Goal: Task Accomplishment & Management: Manage account settings

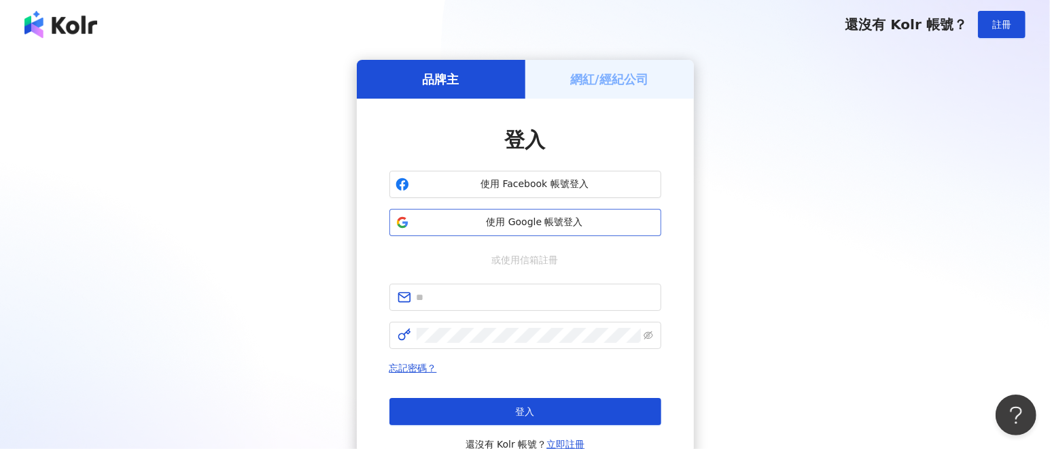
click at [438, 217] on span "使用 Google 帳號登入" at bounding box center [535, 223] width 241 height 14
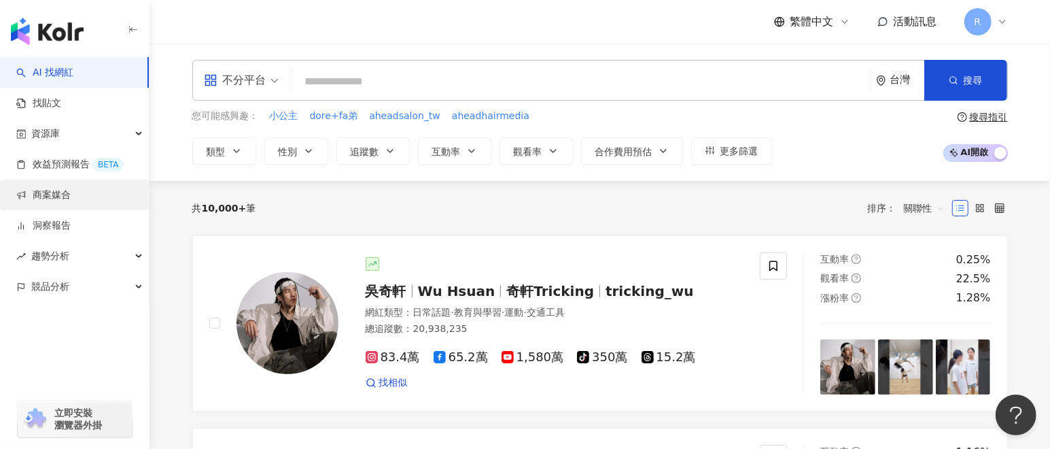
click at [71, 198] on link "商案媒合" at bounding box center [43, 195] width 54 height 14
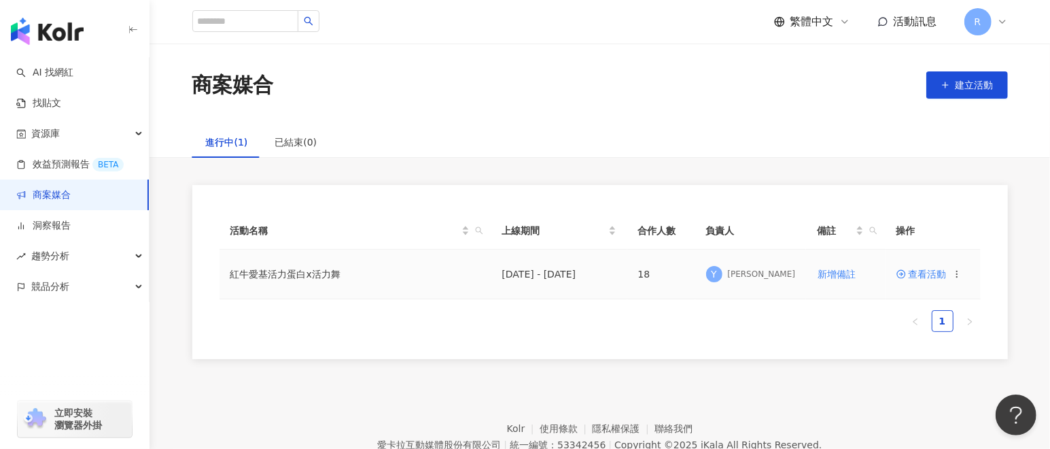
click at [922, 277] on span "查看活動" at bounding box center [922, 274] width 50 height 10
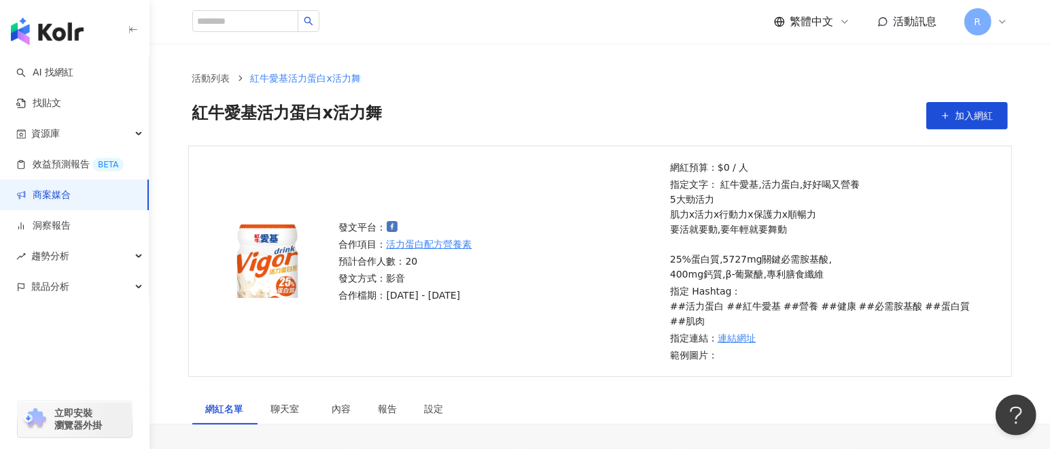
scroll to position [305, 0]
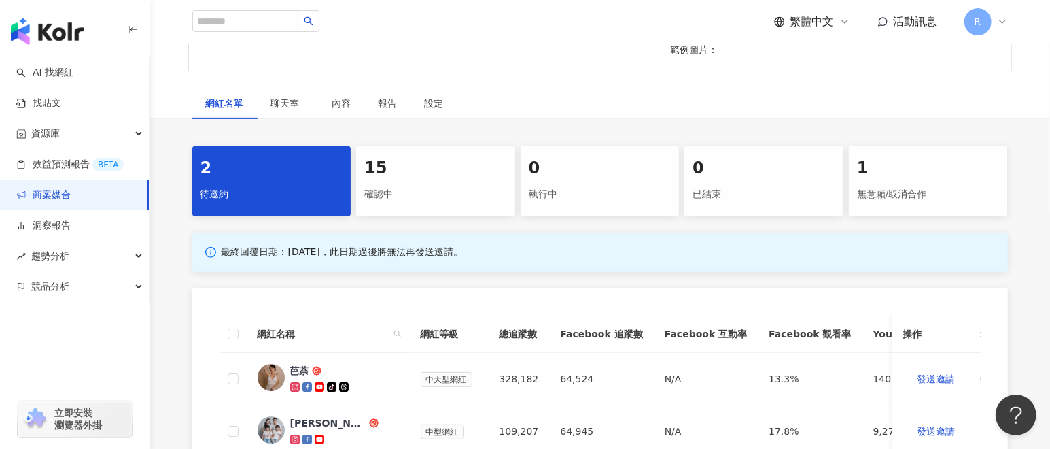
click at [407, 202] on div "確認中" at bounding box center [435, 194] width 143 height 23
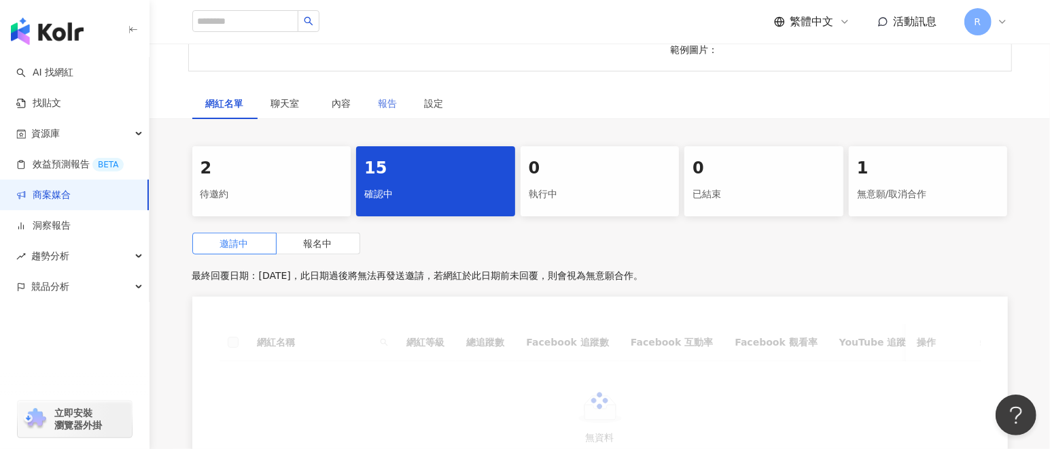
click at [384, 92] on div "報告" at bounding box center [388, 103] width 46 height 31
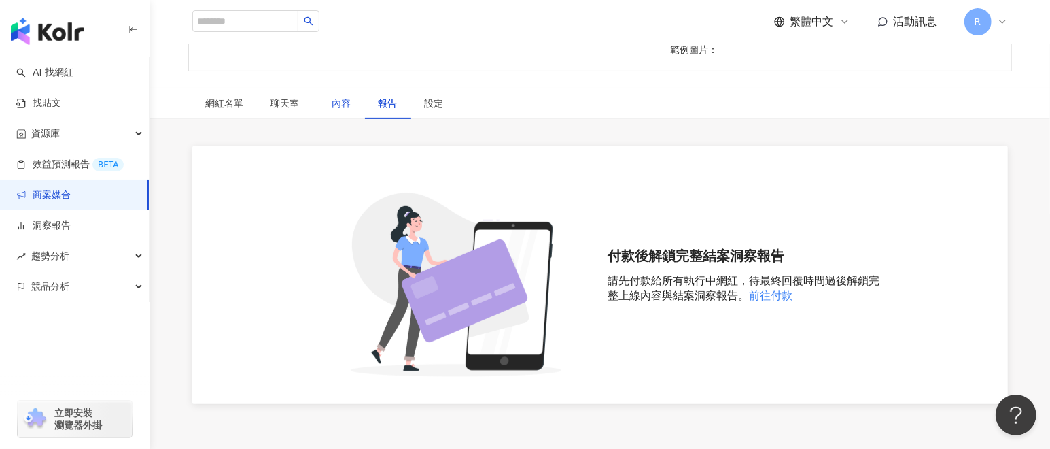
click at [346, 101] on div "內容" at bounding box center [341, 103] width 19 height 15
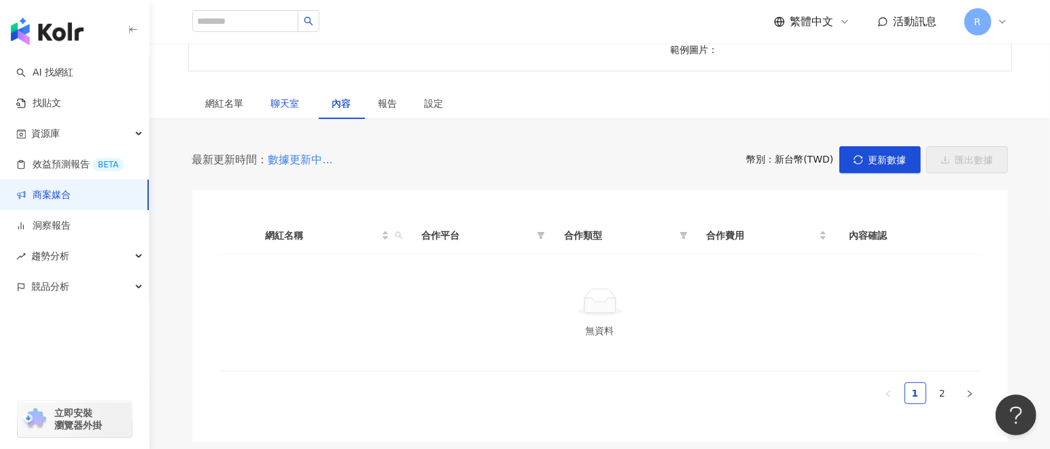
click at [294, 101] on span "聊天室" at bounding box center [288, 104] width 34 height 10
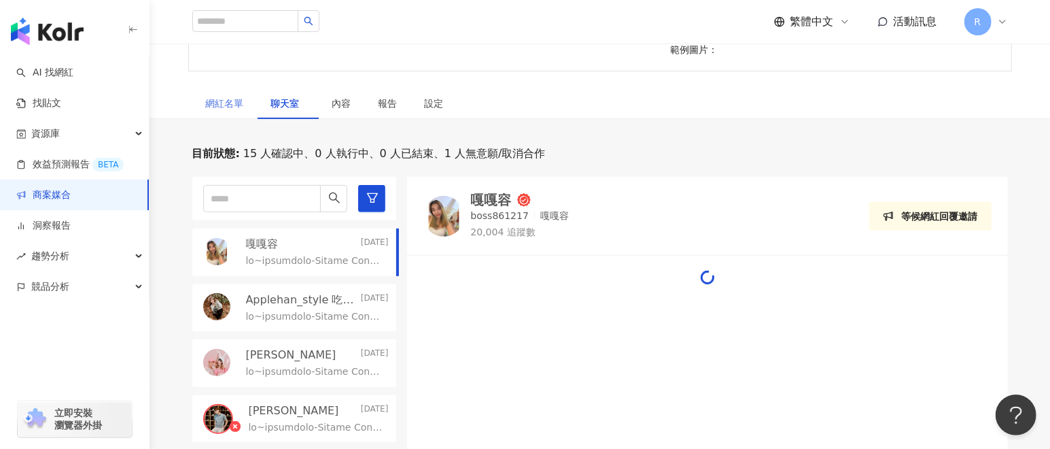
scroll to position [481, 0]
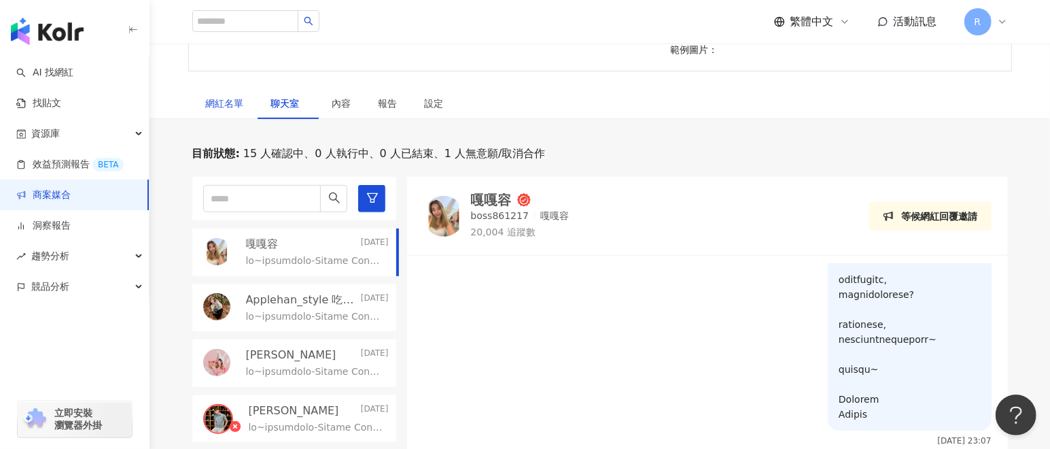
click at [236, 103] on div "網紅名單" at bounding box center [225, 103] width 38 height 15
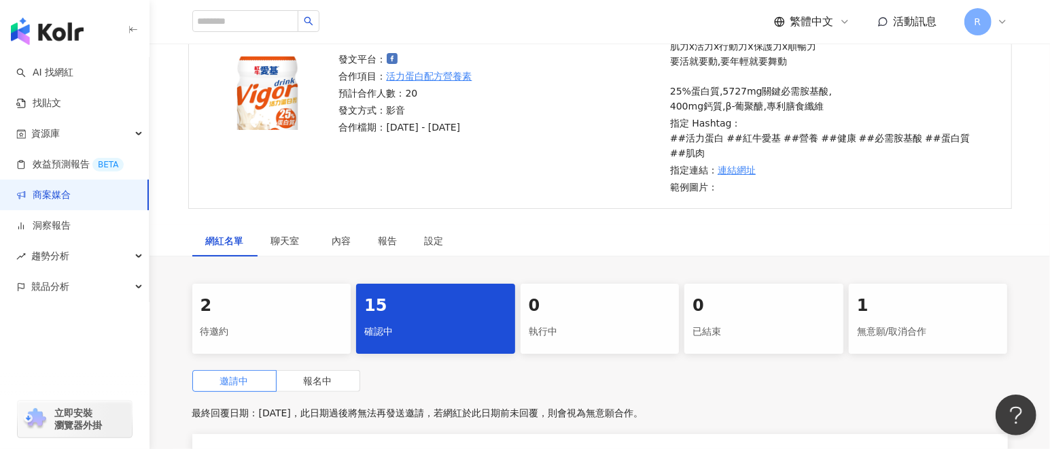
scroll to position [204, 0]
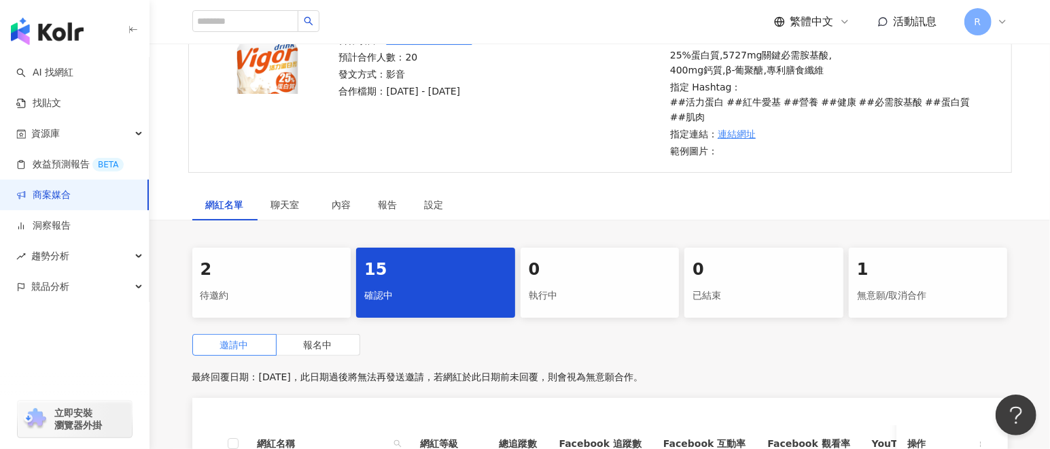
click at [901, 290] on div "無意願/取消合作" at bounding box center [928, 295] width 143 height 23
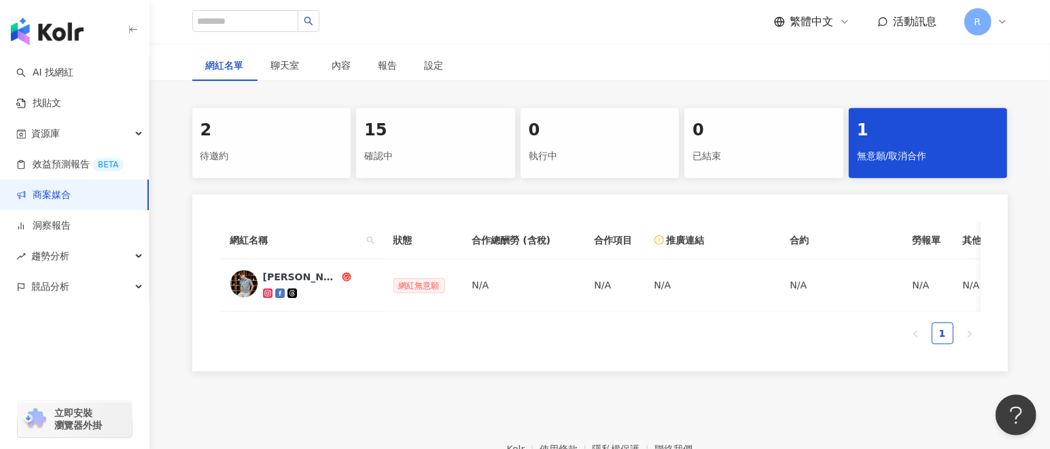
scroll to position [305, 0]
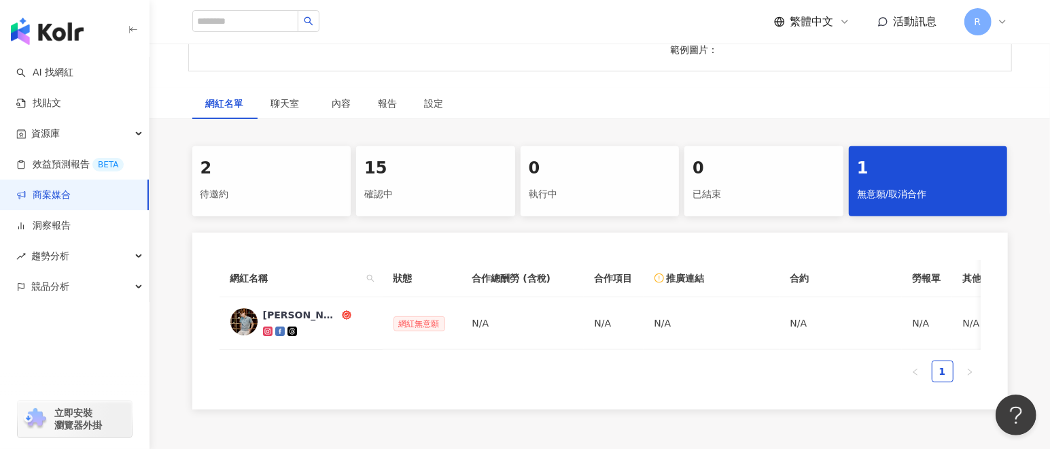
click at [725, 171] on div "0" at bounding box center [764, 168] width 143 height 23
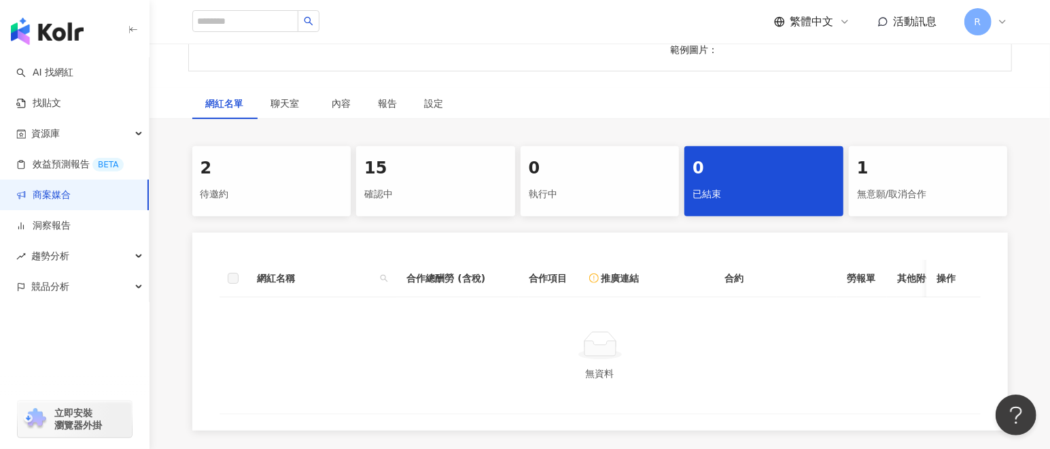
click at [602, 174] on div "0" at bounding box center [600, 168] width 143 height 23
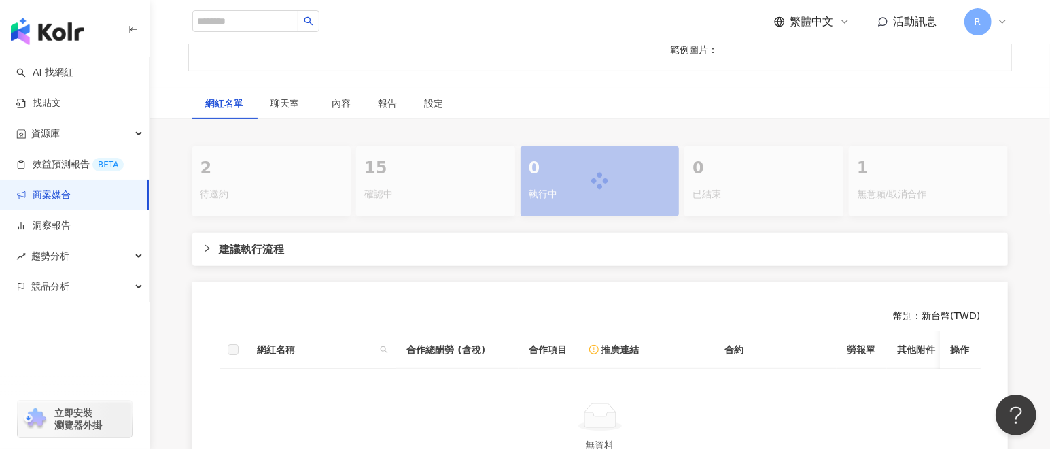
click at [438, 184] on div at bounding box center [600, 181] width 816 height 70
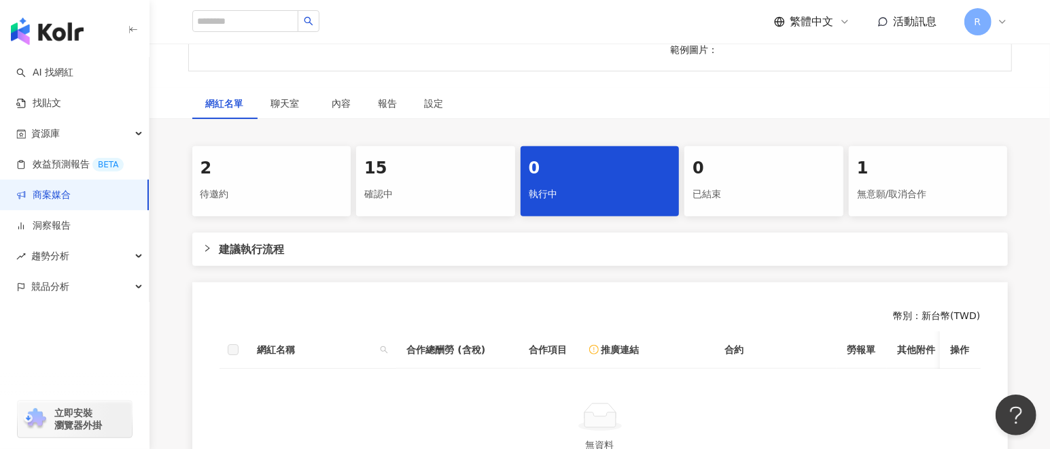
click at [317, 189] on div "待邀約" at bounding box center [272, 194] width 143 height 23
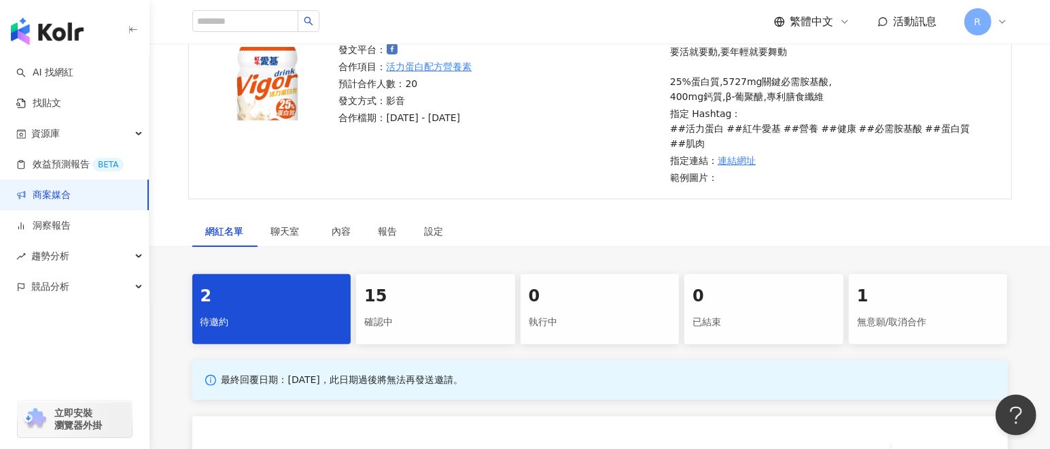
scroll to position [204, 0]
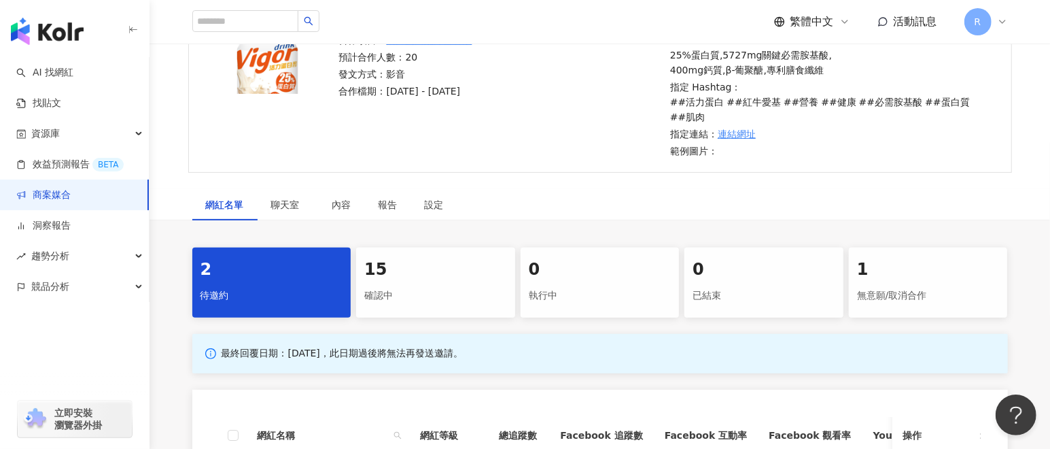
click at [426, 298] on div "確認中" at bounding box center [435, 295] width 143 height 23
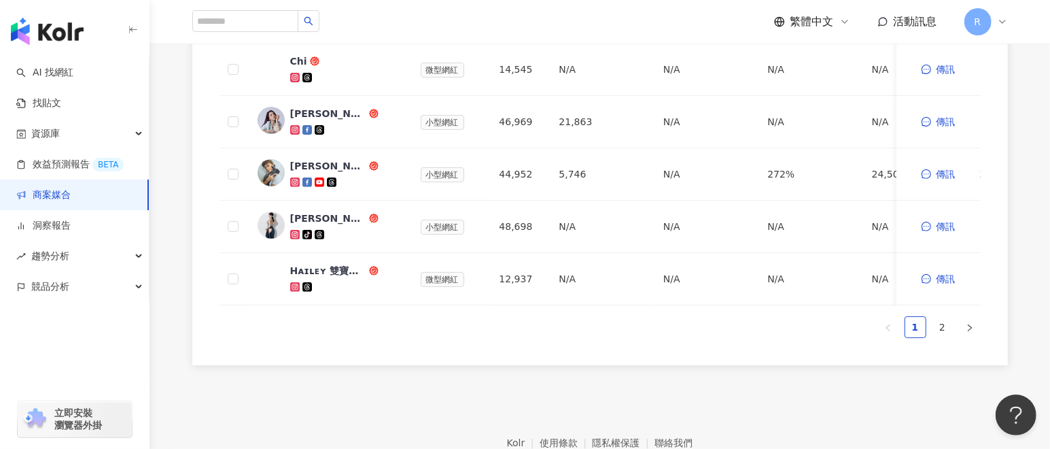
scroll to position [973, 0]
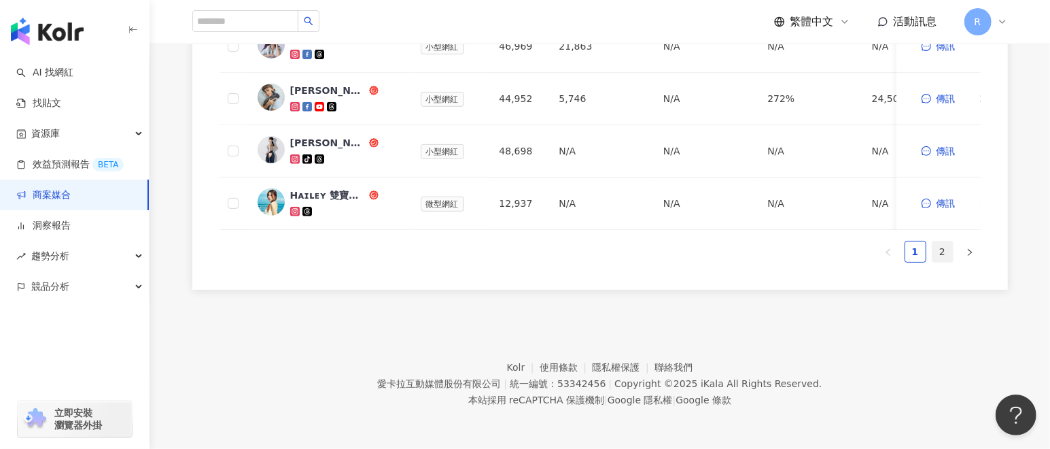
click at [936, 252] on link "2" at bounding box center [943, 251] width 20 height 20
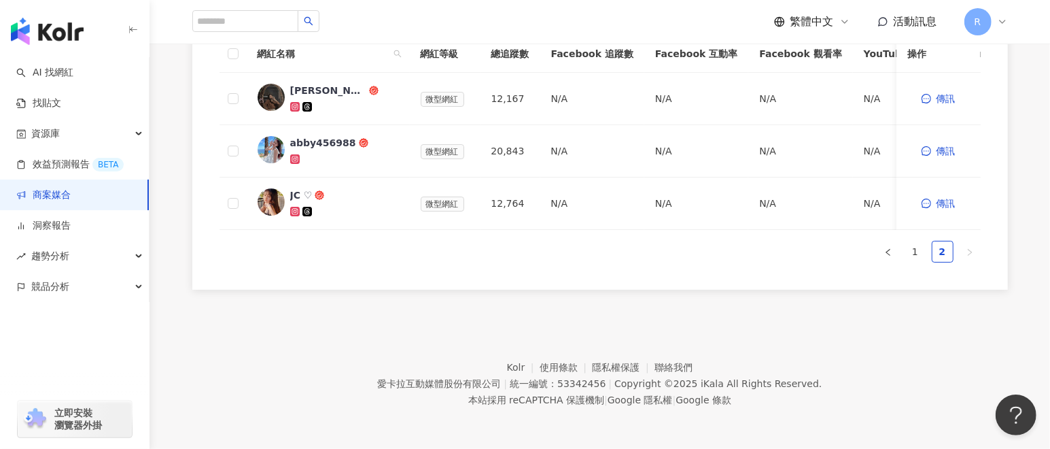
scroll to position [608, 0]
click at [929, 25] on span "活動訊息" at bounding box center [916, 21] width 44 height 13
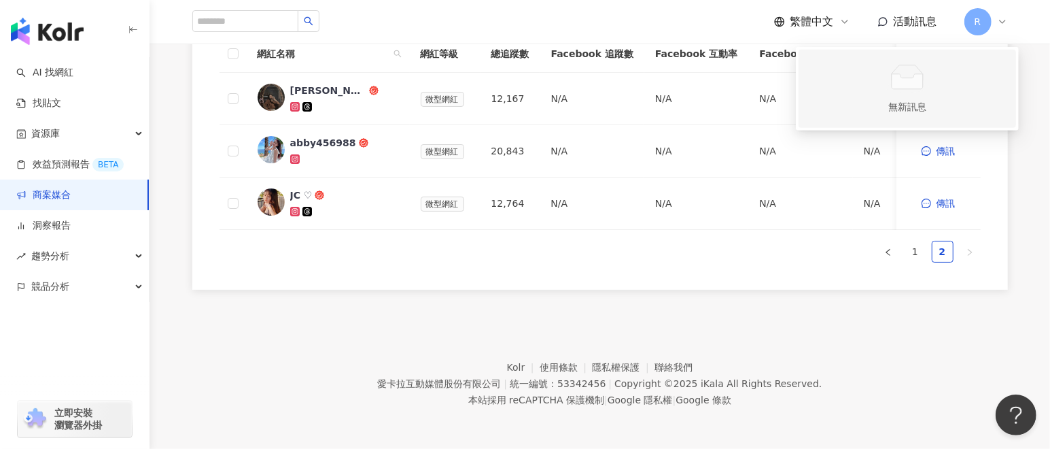
click at [911, 74] on icon at bounding box center [907, 81] width 31 height 15
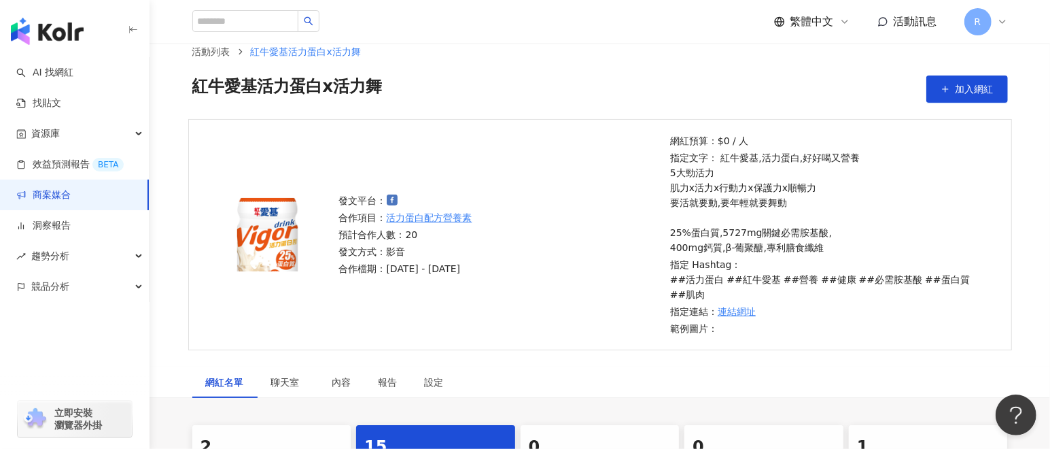
scroll to position [0, 0]
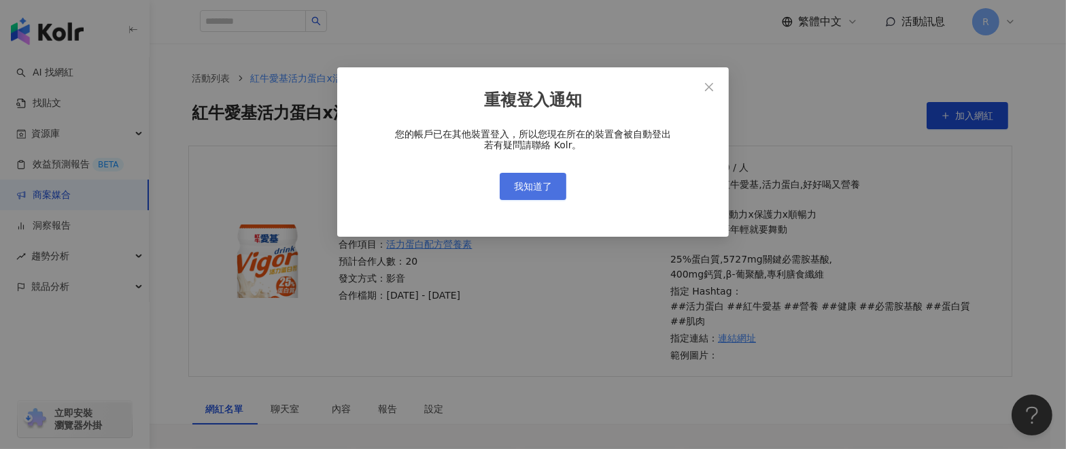
click at [562, 191] on button "我知道了" at bounding box center [533, 186] width 67 height 27
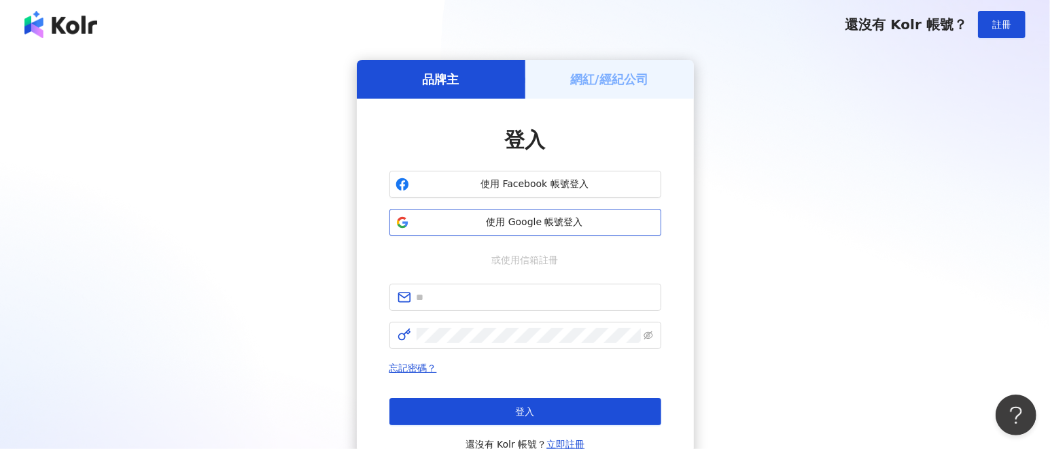
click at [568, 221] on span "使用 Google 帳號登入" at bounding box center [535, 223] width 241 height 14
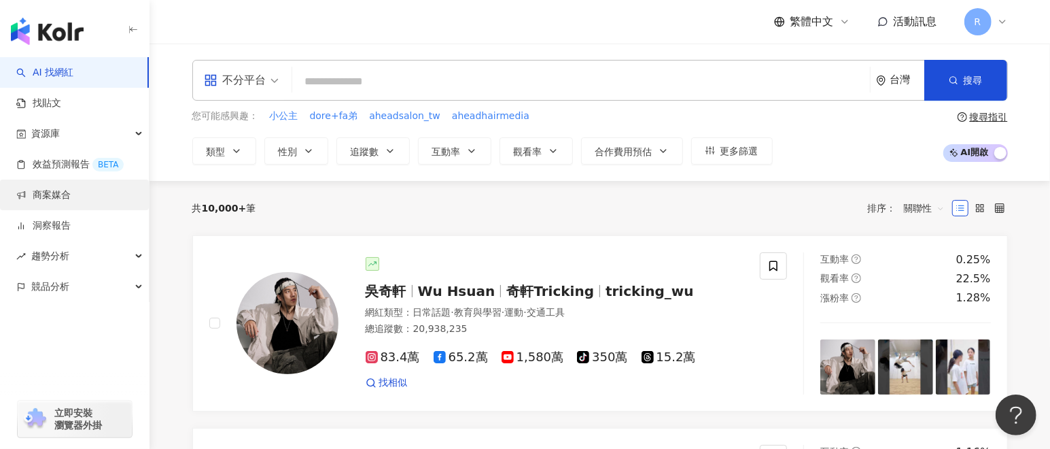
click at [71, 199] on link "商案媒合" at bounding box center [43, 195] width 54 height 14
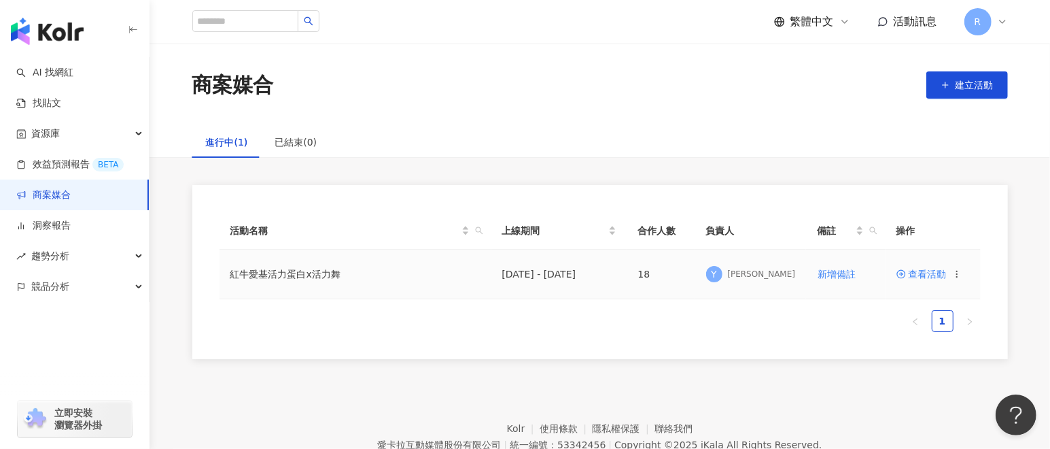
click at [957, 271] on circle at bounding box center [957, 271] width 1 height 1
click at [919, 275] on span "查看活動" at bounding box center [922, 274] width 50 height 10
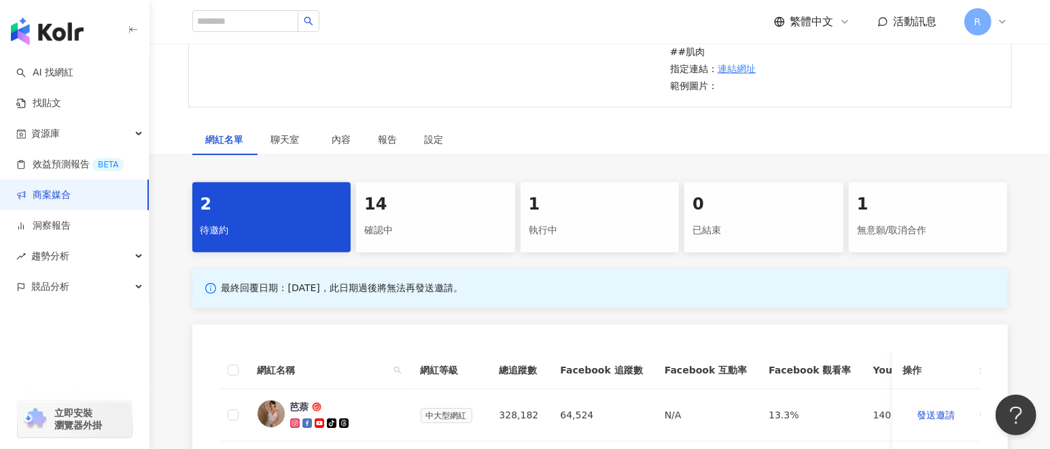
scroll to position [305, 0]
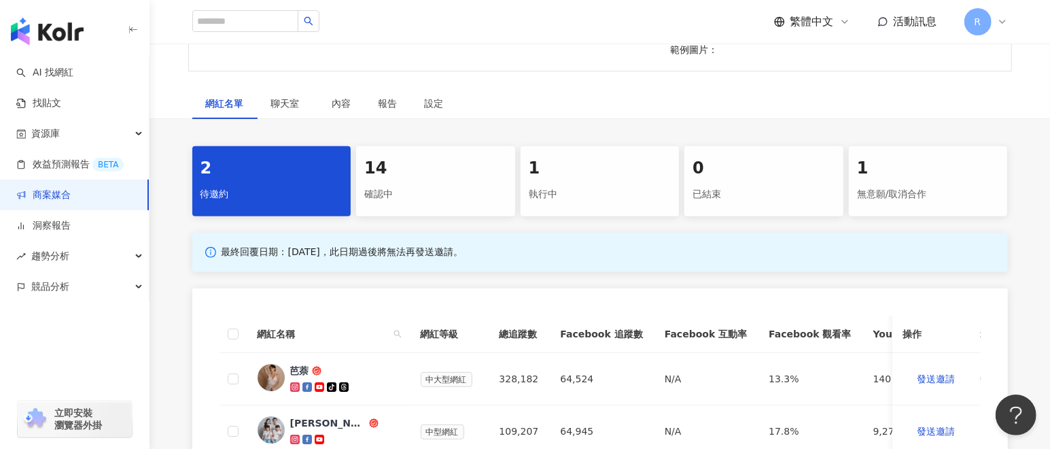
click at [589, 179] on div "1 執行中" at bounding box center [600, 181] width 159 height 70
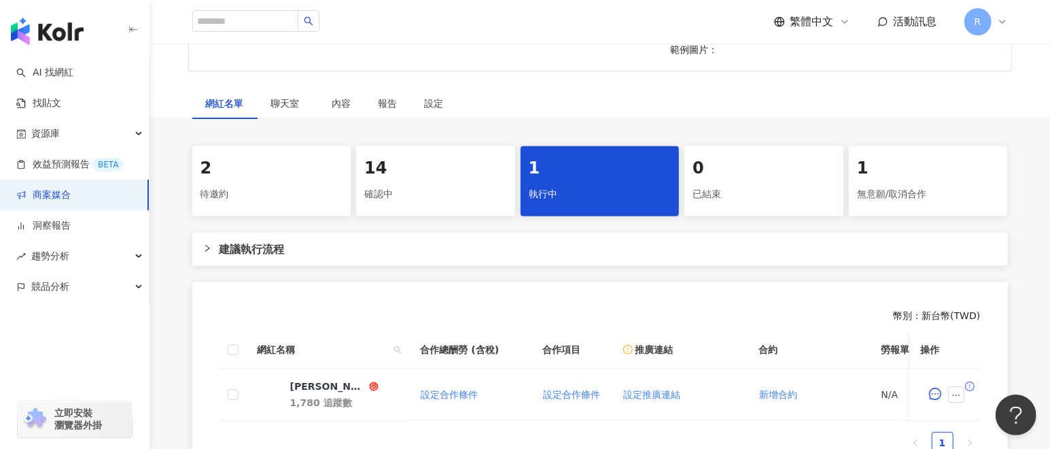
scroll to position [407, 0]
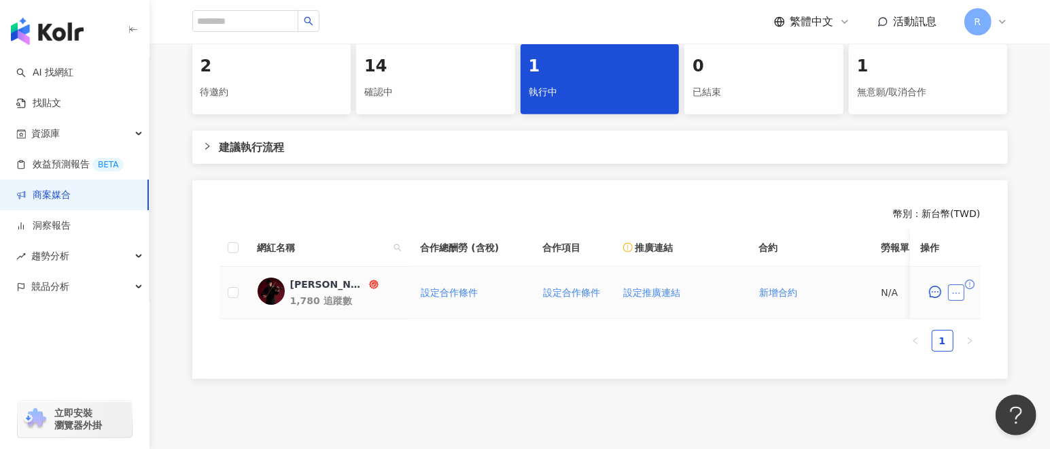
click at [955, 290] on div "網紅名稱 合作總酬勞 (含稅) 合作項目 推廣連結 合約 勞報單 其他附件 上線連結 領款人身份 備註 付款狀態 操作 Jimmy｜彥傑 1,780 追蹤數 …" at bounding box center [600, 290] width 761 height 122
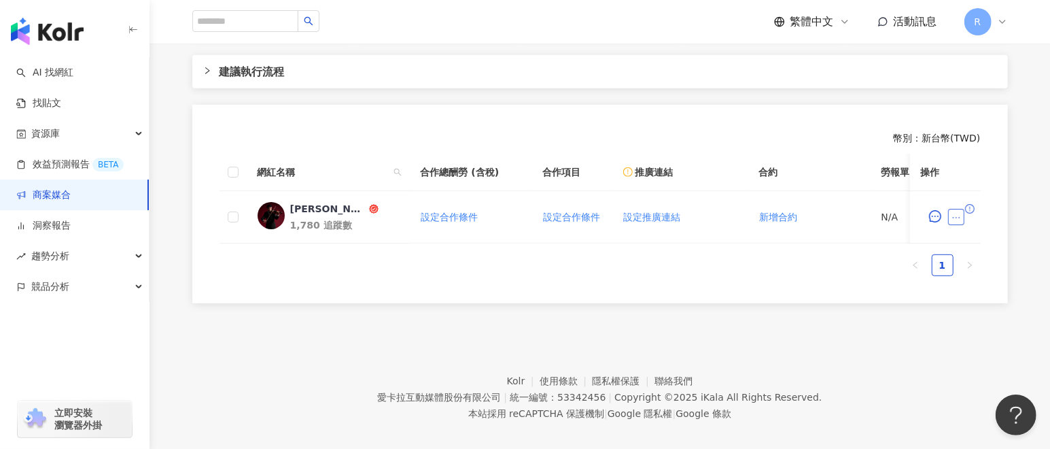
scroll to position [510, 0]
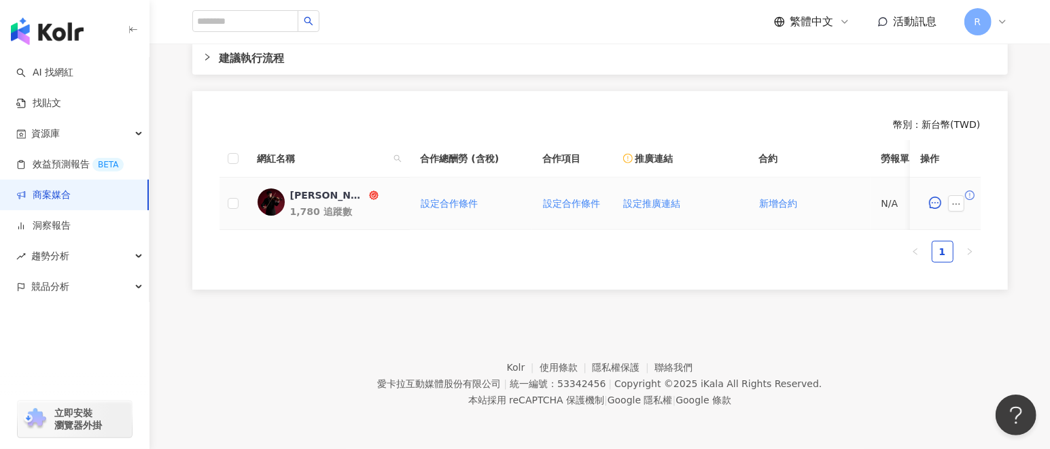
click at [311, 188] on div "Jimmy｜彥傑" at bounding box center [328, 195] width 76 height 14
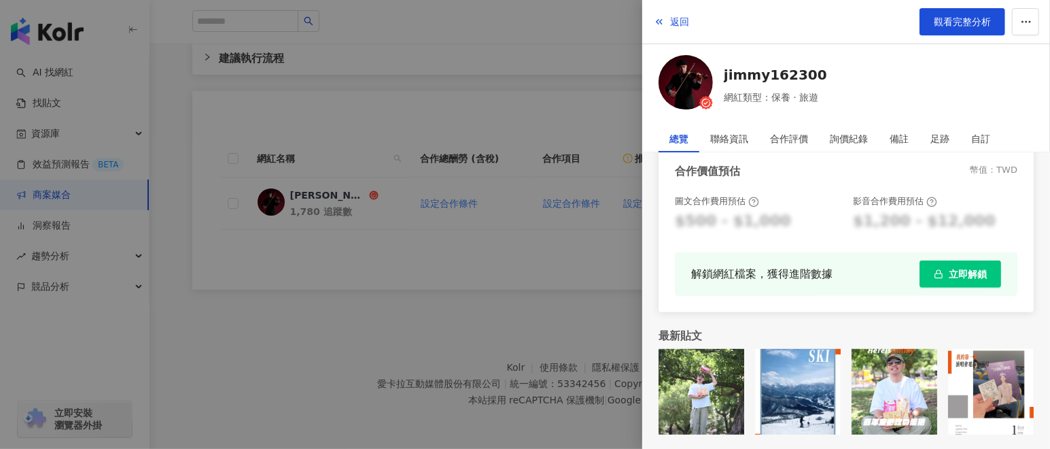
scroll to position [103, 0]
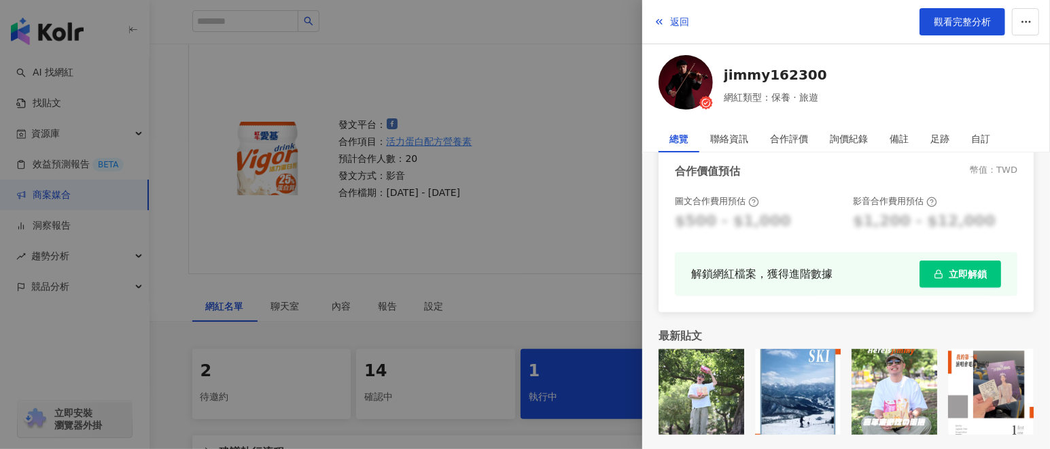
click at [472, 67] on div at bounding box center [525, 224] width 1050 height 449
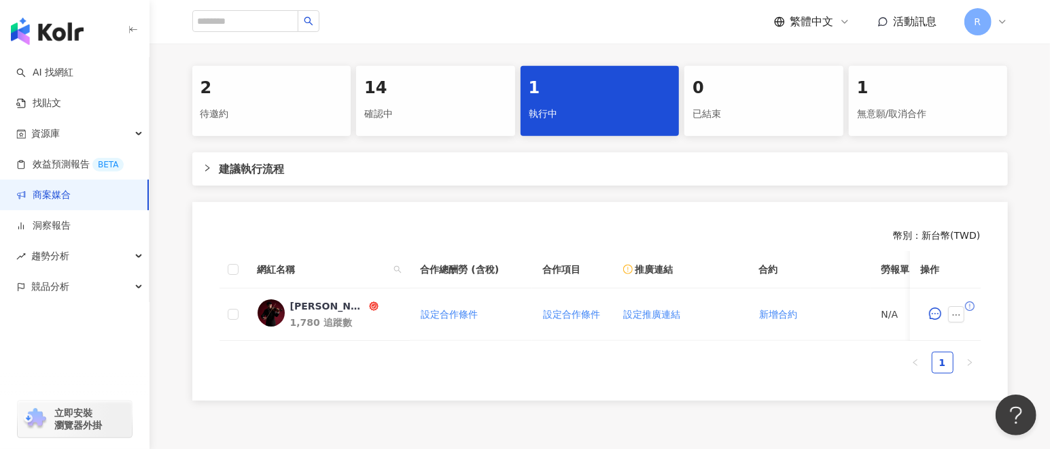
scroll to position [409, 0]
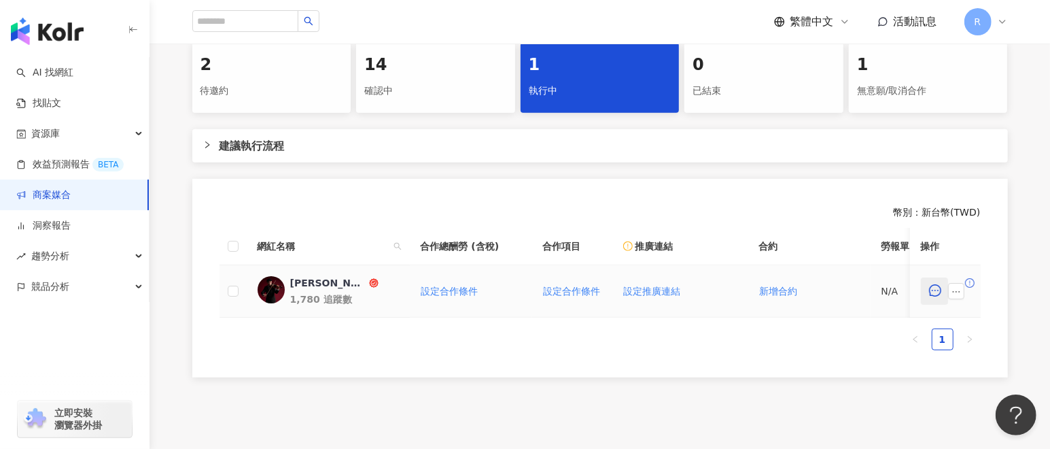
click at [938, 290] on icon "message" at bounding box center [935, 290] width 12 height 12
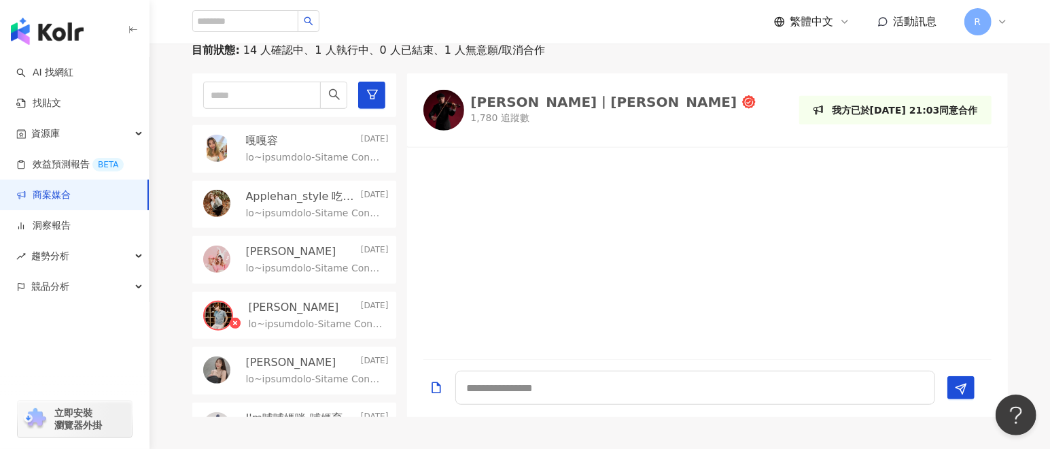
click at [500, 101] on div "Jimmy｜彥傑" at bounding box center [604, 102] width 267 height 14
click at [432, 107] on img at bounding box center [444, 110] width 41 height 41
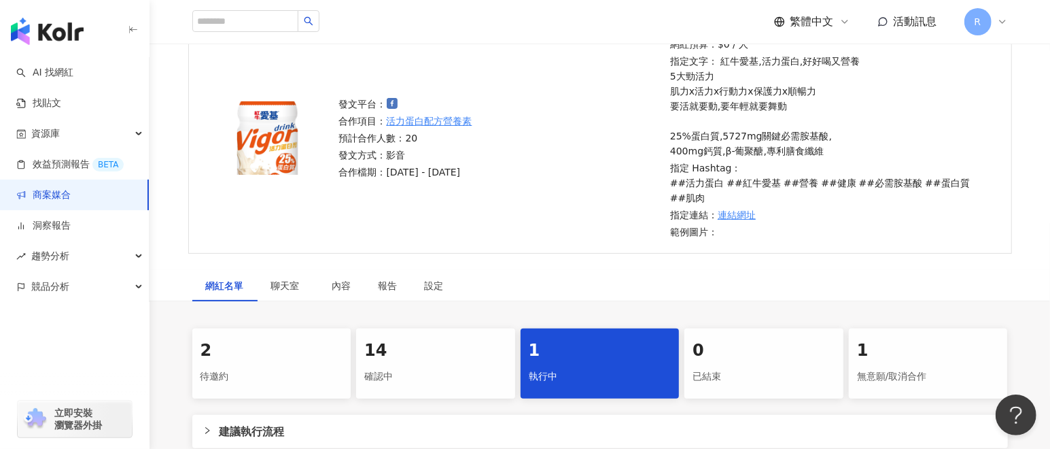
scroll to position [103, 0]
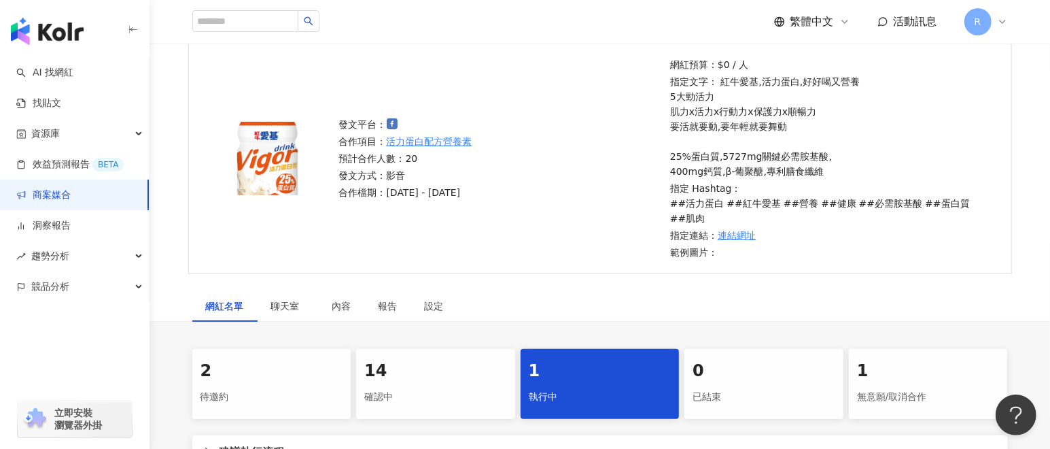
click at [71, 195] on link "商案媒合" at bounding box center [43, 195] width 54 height 14
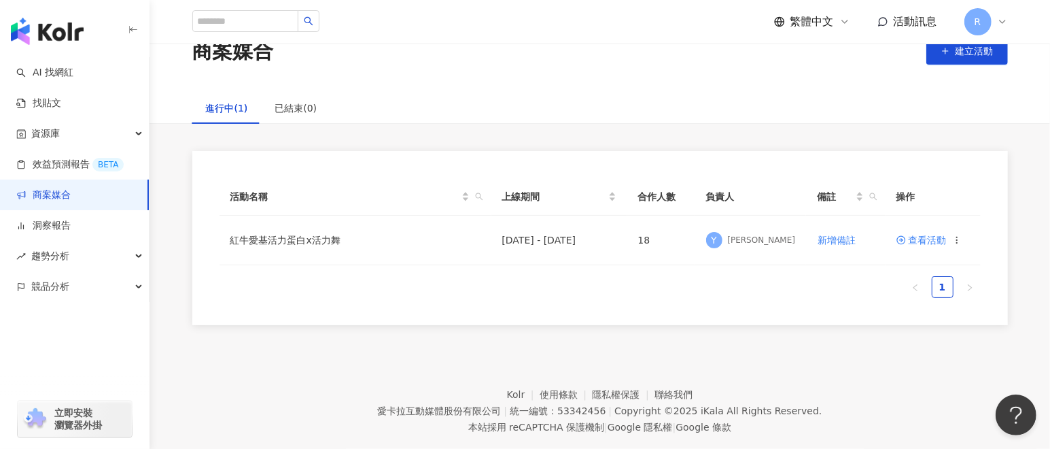
scroll to position [63, 0]
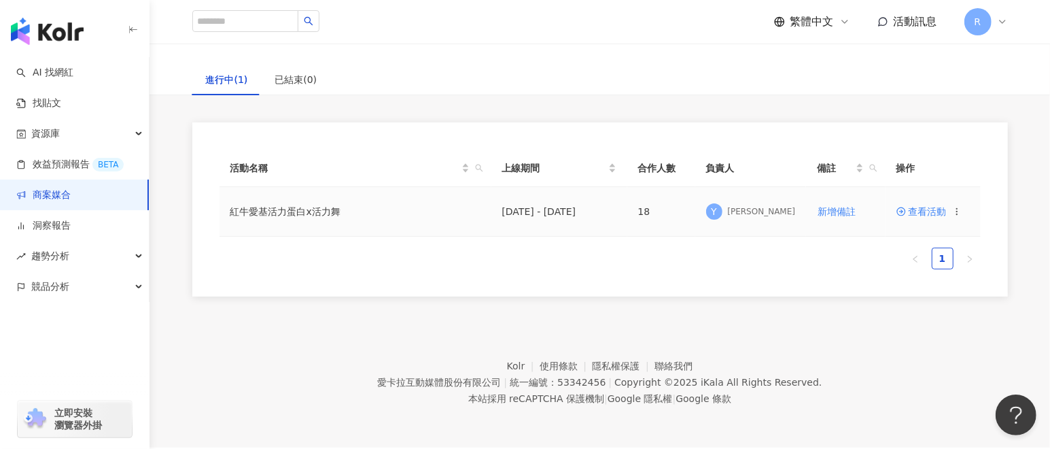
click at [912, 209] on span "查看活動" at bounding box center [922, 212] width 50 height 10
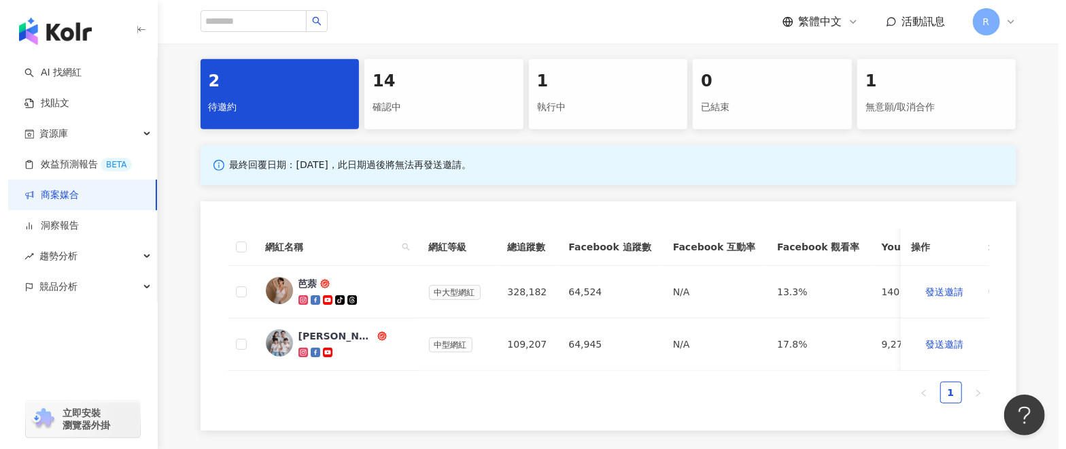
scroll to position [241, 0]
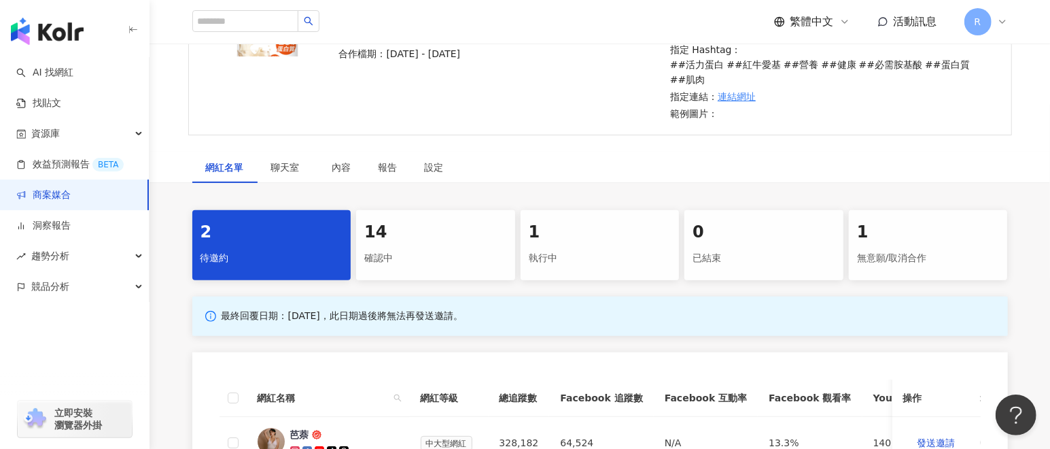
click at [747, 252] on div "已結束" at bounding box center [764, 258] width 143 height 23
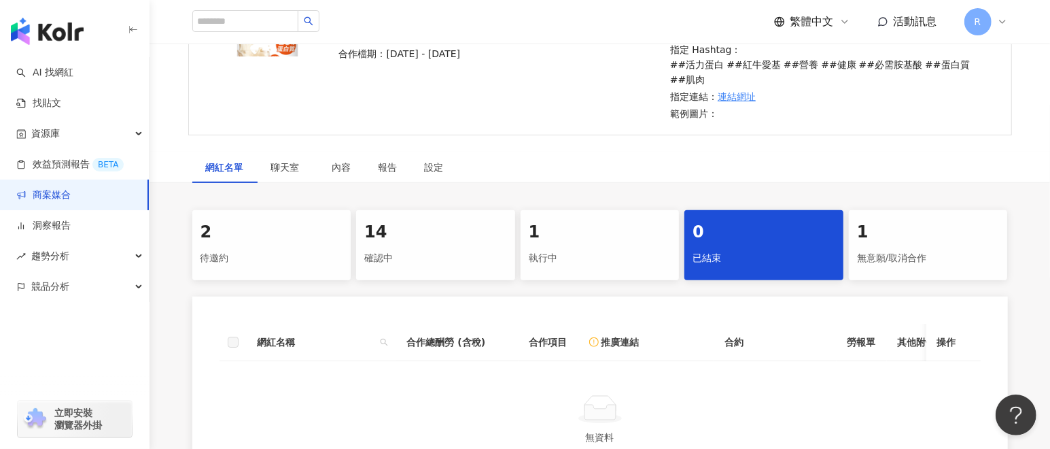
click at [638, 235] on div "1" at bounding box center [600, 232] width 143 height 23
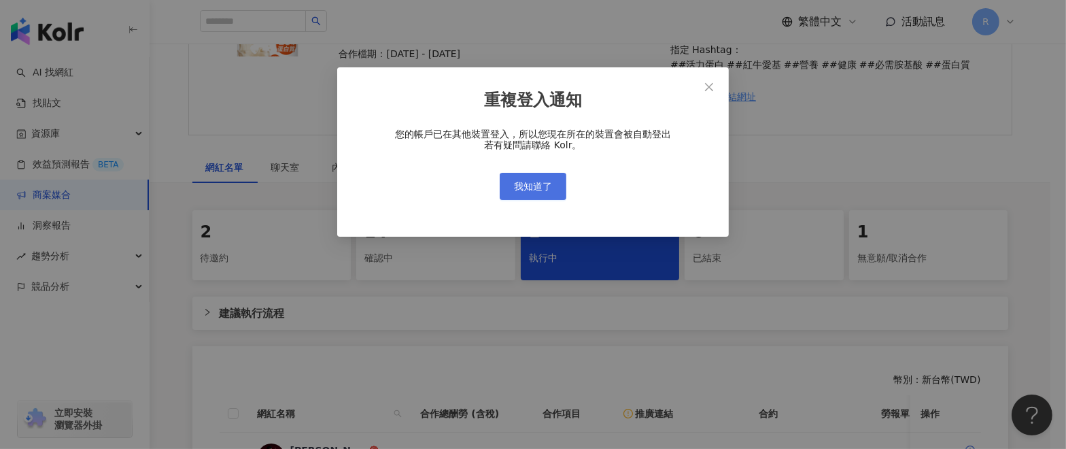
click at [559, 191] on button "我知道了" at bounding box center [533, 186] width 67 height 27
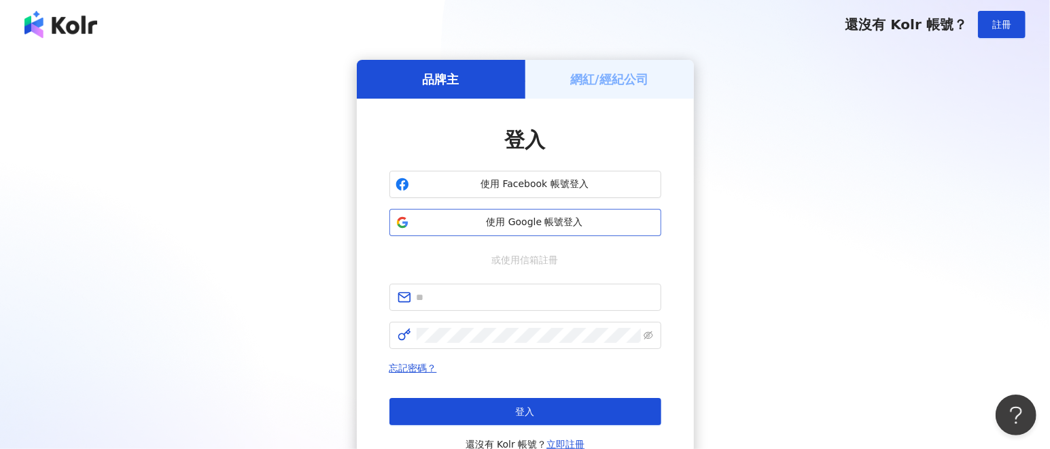
click at [600, 228] on span "使用 Google 帳號登入" at bounding box center [535, 223] width 241 height 14
